Goal: Find specific page/section: Find specific page/section

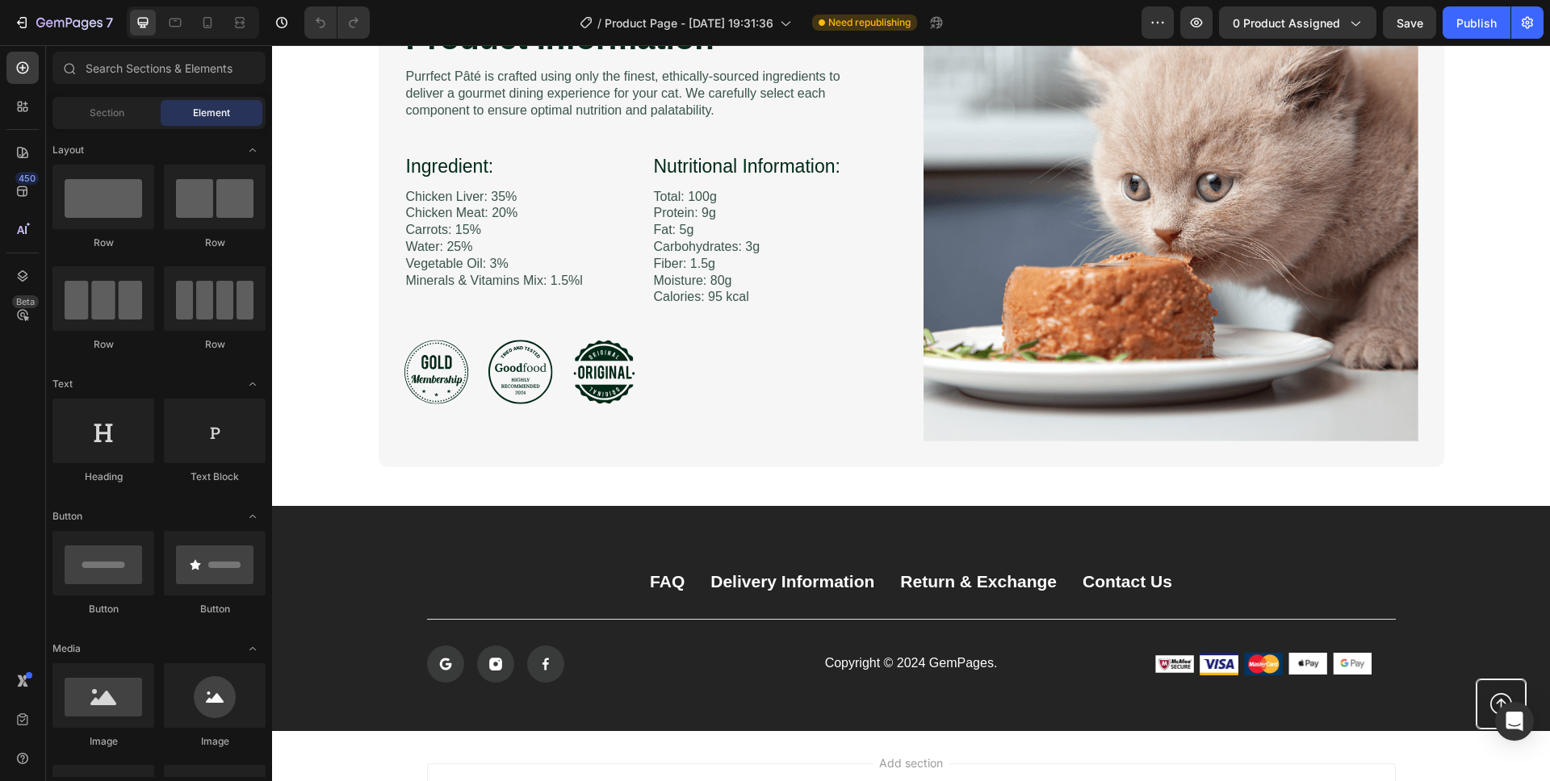
scroll to position [2418, 0]
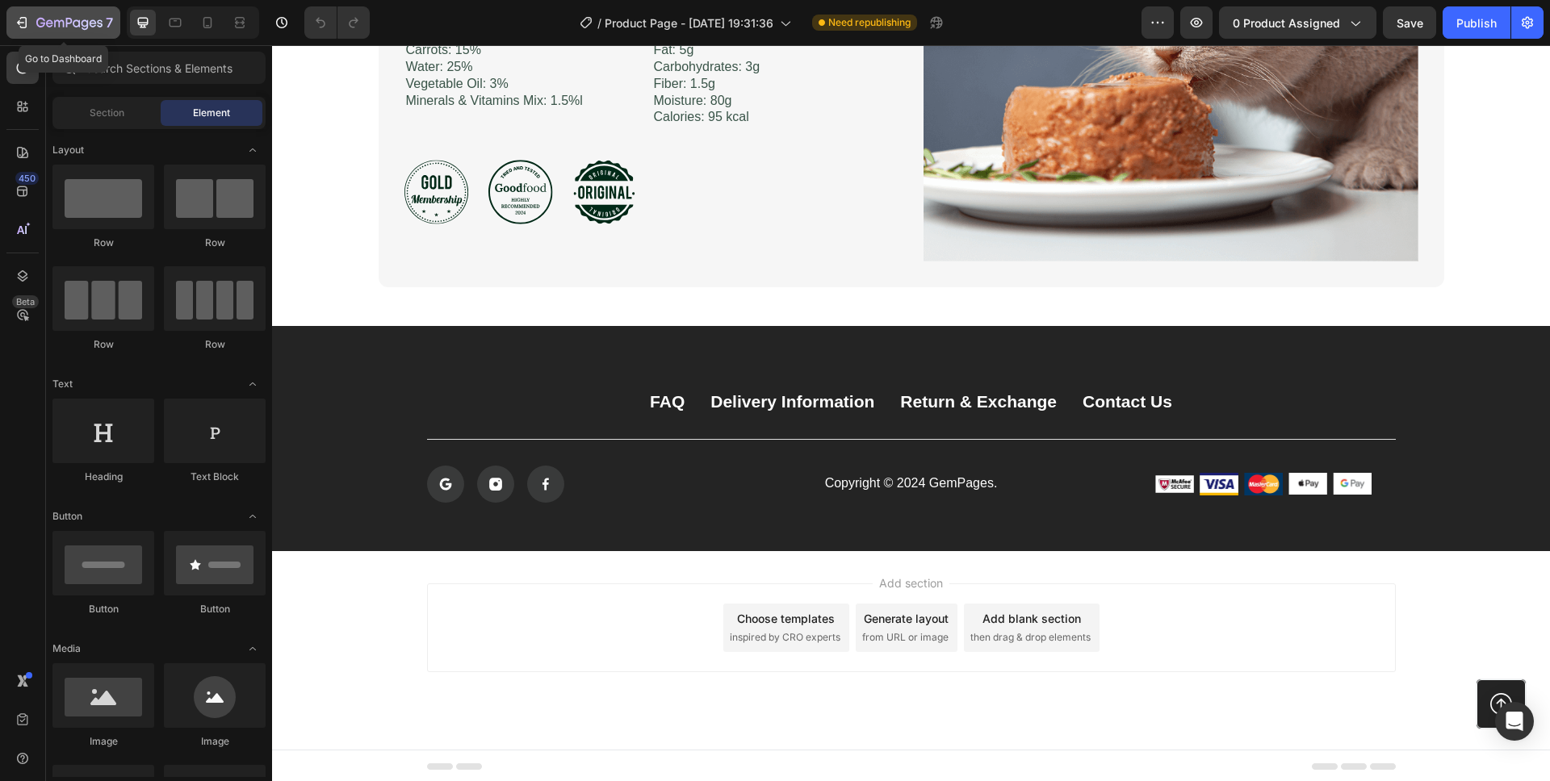
click at [52, 17] on icon "button" at bounding box center [69, 24] width 66 height 14
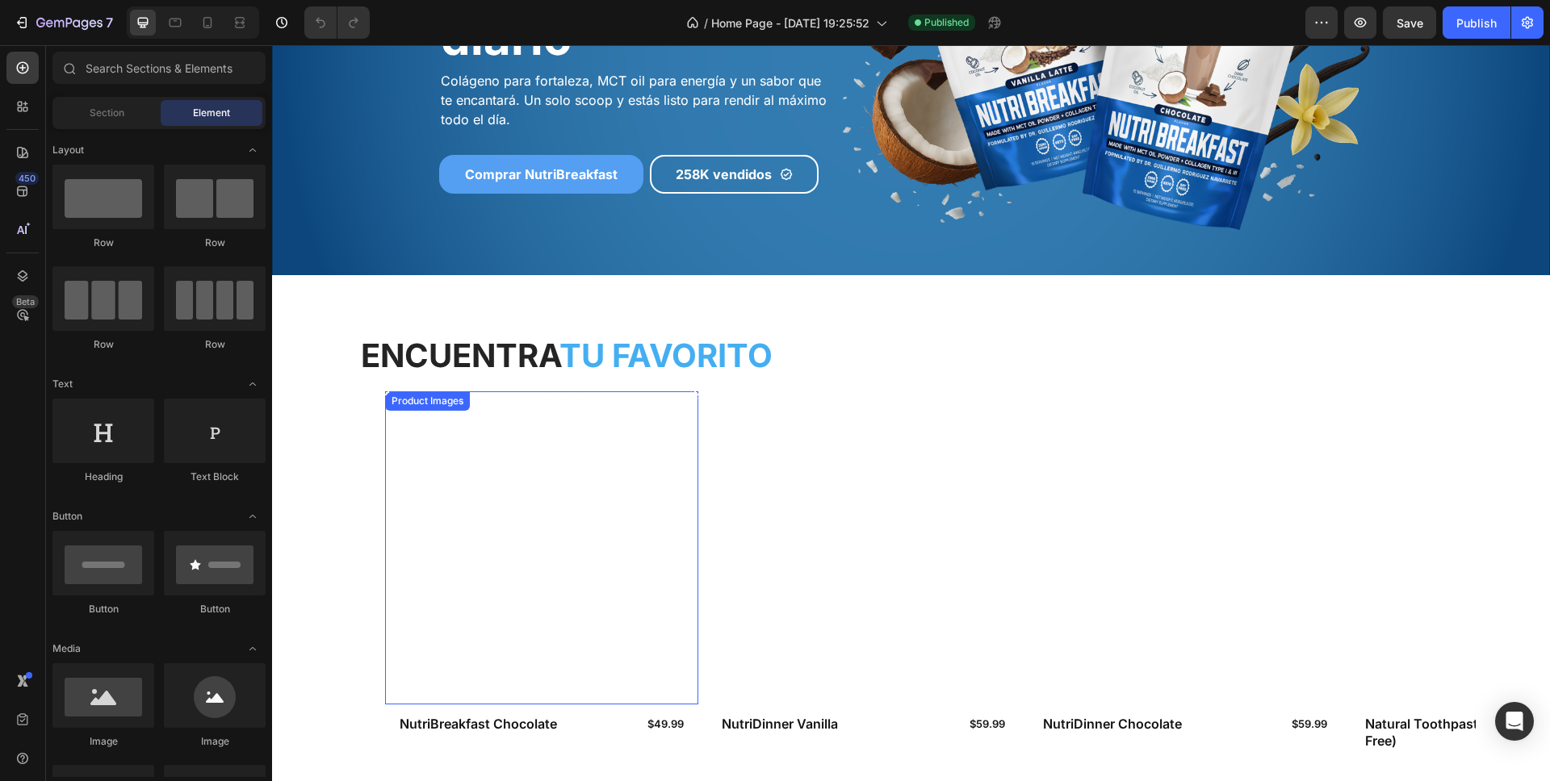
scroll to position [253, 0]
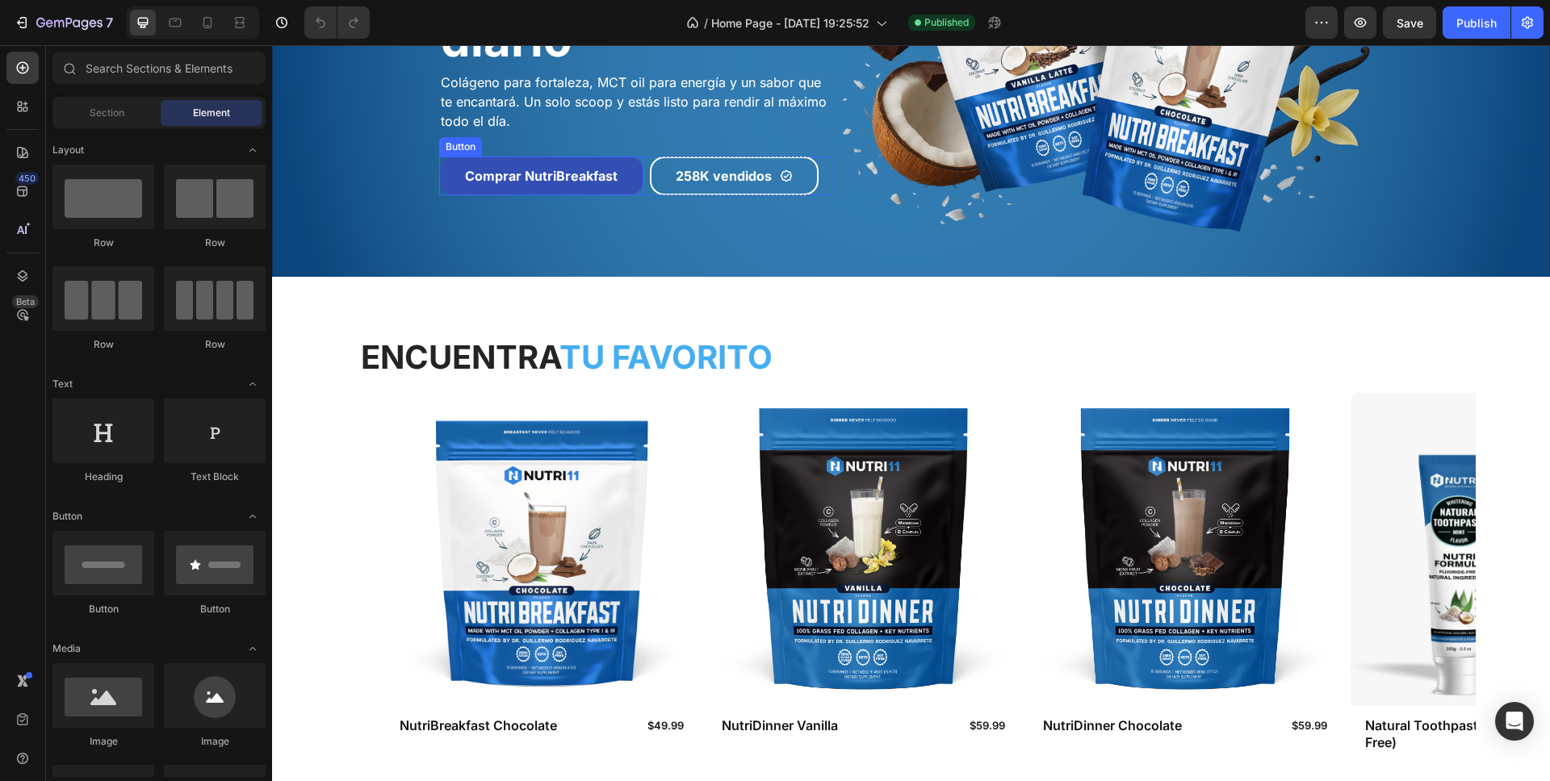
click at [440, 182] on link "Comprar NutriBreakfast" at bounding box center [541, 176] width 204 height 39
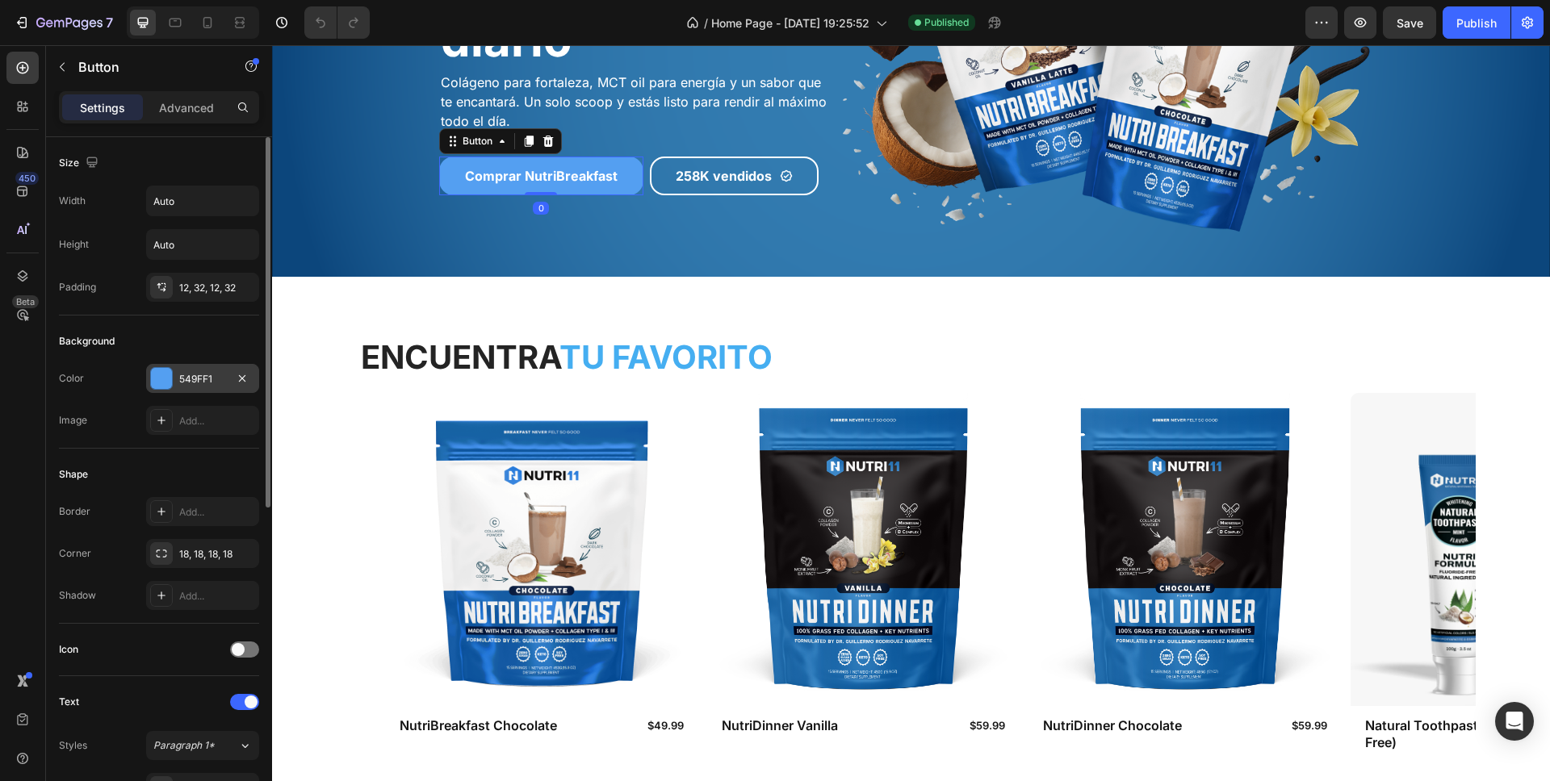
click at [212, 379] on div "549FF1" at bounding box center [202, 379] width 47 height 15
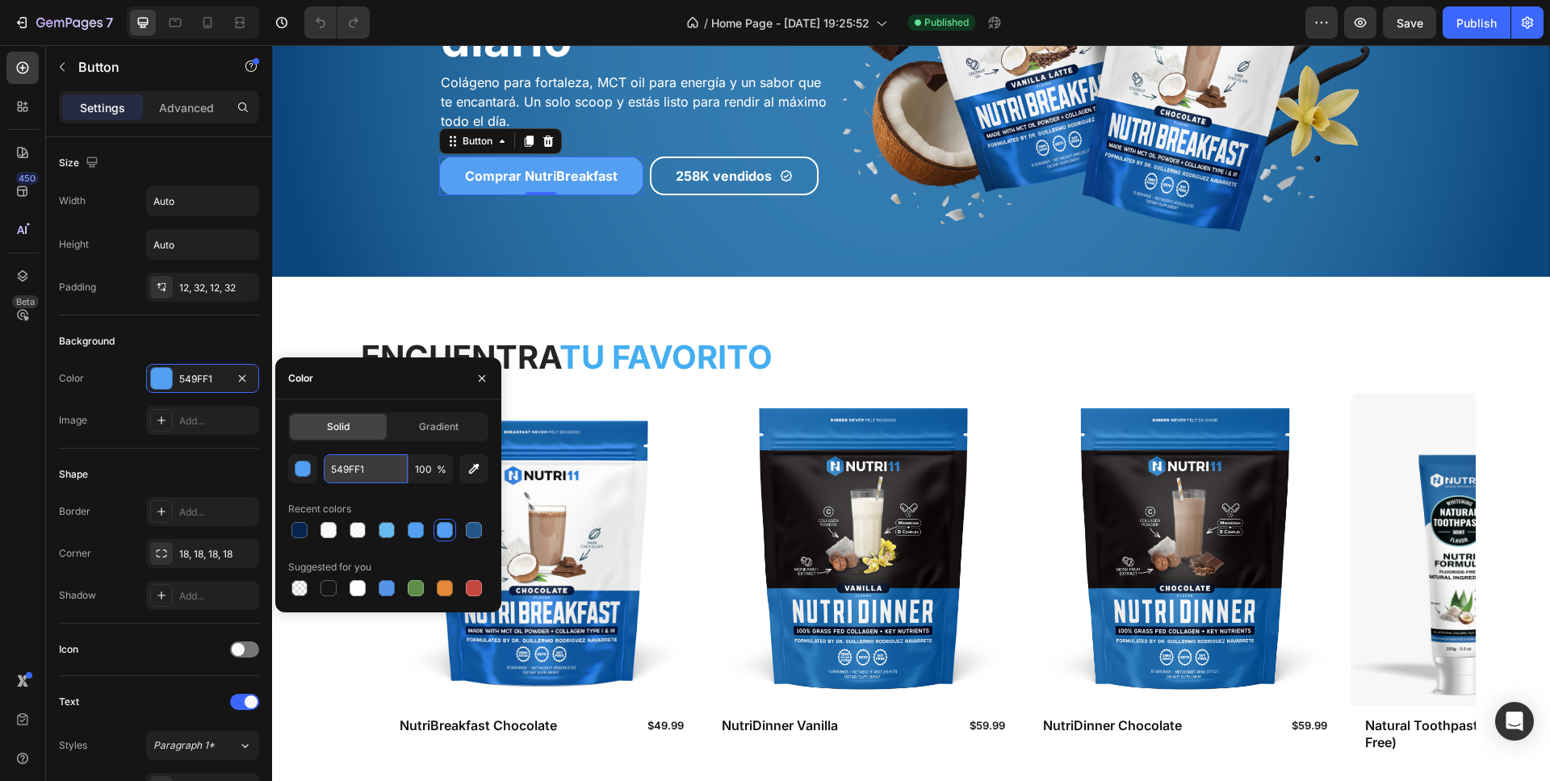
click at [375, 466] on input "549FF1" at bounding box center [366, 469] width 84 height 29
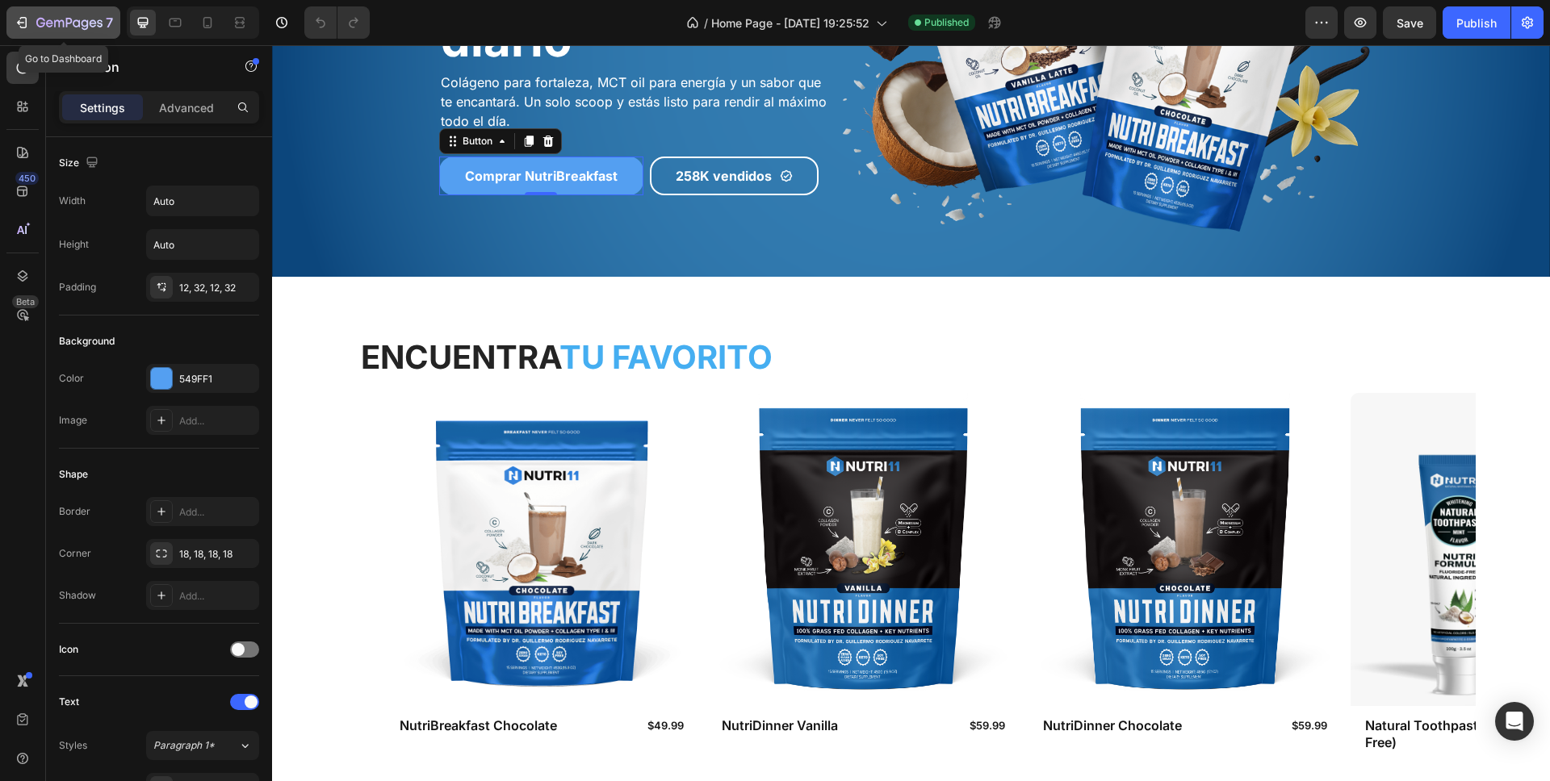
click at [72, 13] on div "7" at bounding box center [74, 22] width 77 height 19
